Goal: Register for event/course

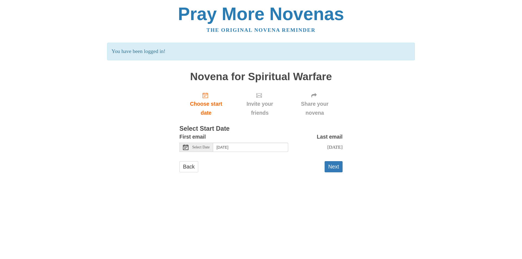
click at [199, 148] on span "Select Date" at bounding box center [200, 147] width 17 height 4
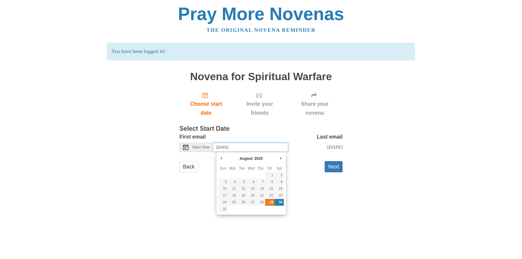
type input "[DATE]"
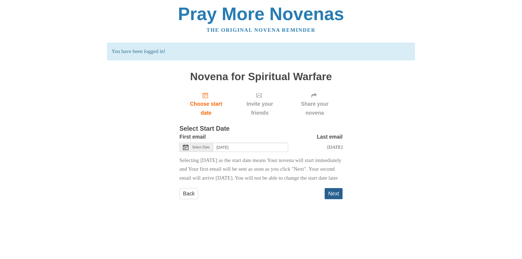
click at [329, 199] on button "Next" at bounding box center [333, 193] width 18 height 11
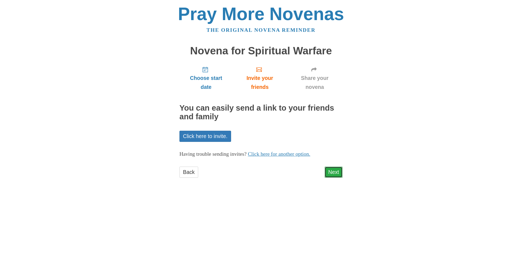
click at [333, 175] on link "Next" at bounding box center [333, 172] width 18 height 11
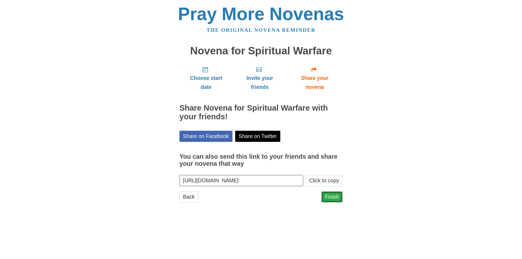
click at [331, 197] on link "Finish" at bounding box center [331, 196] width 21 height 11
